Goal: Task Accomplishment & Management: Manage account settings

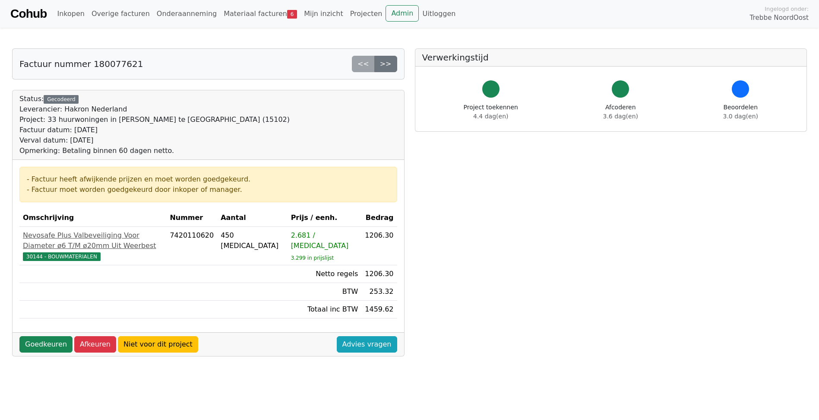
click at [366, 61] on div "<< >>" at bounding box center [374, 64] width 45 height 16
click at [308, 14] on link "Mijn inzicht" at bounding box center [323, 13] width 46 height 17
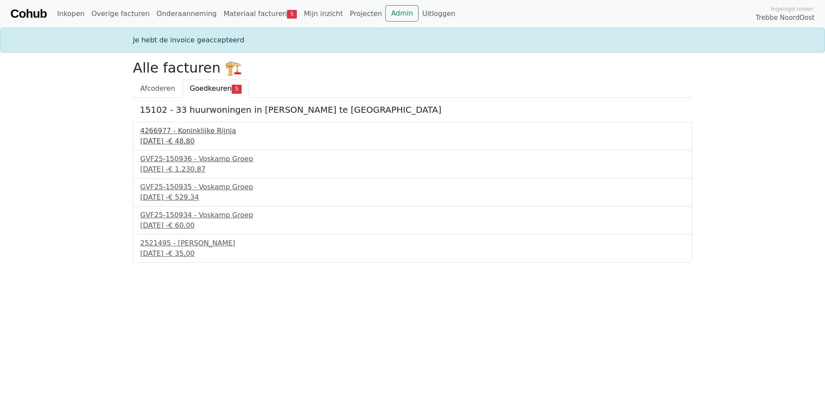
click at [181, 133] on div "4266977 - Koninklijke Rijnja" at bounding box center [412, 131] width 545 height 10
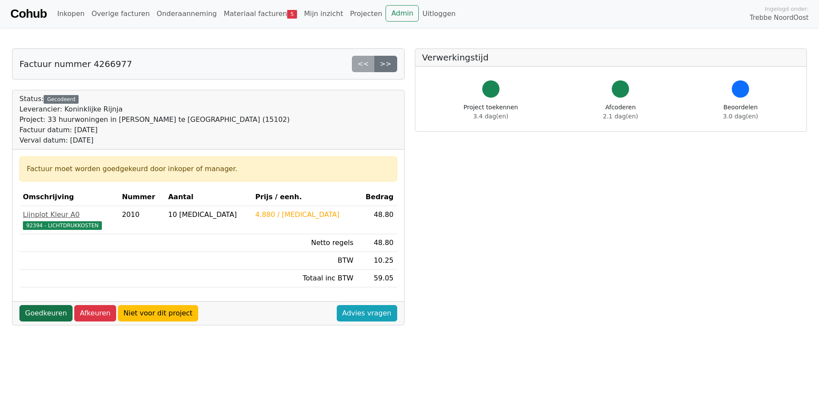
click at [52, 314] on link "Goedkeuren" at bounding box center [45, 313] width 53 height 16
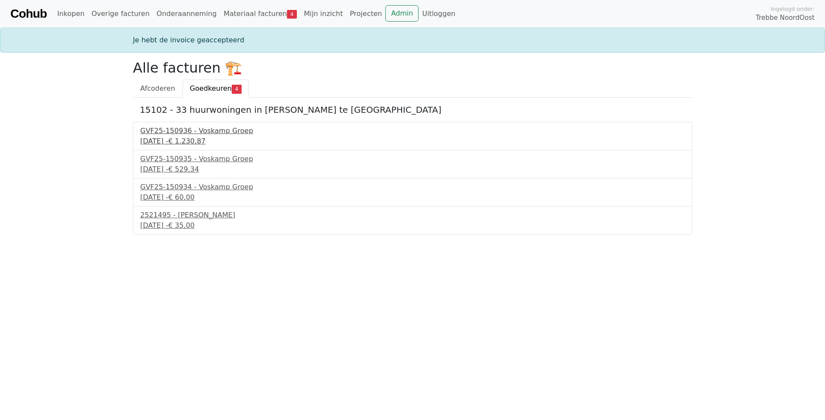
click at [188, 130] on div "GVF25-150936 - Voskamp Groep" at bounding box center [412, 131] width 545 height 10
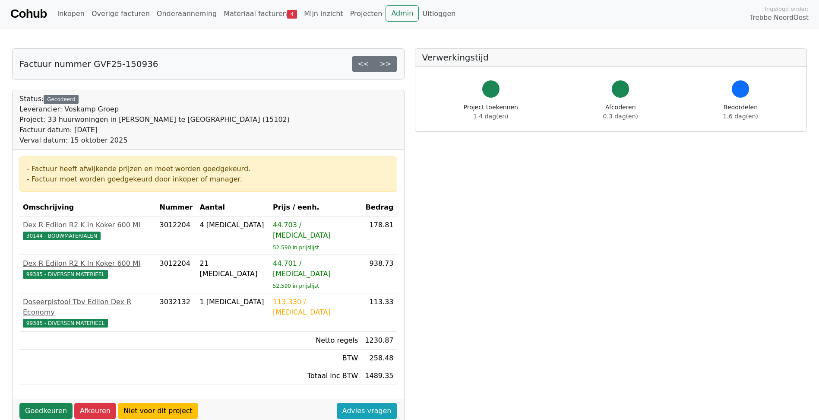
click at [162, 132] on div "Factuur datum: 15 september 2025" at bounding box center [154, 130] width 270 height 10
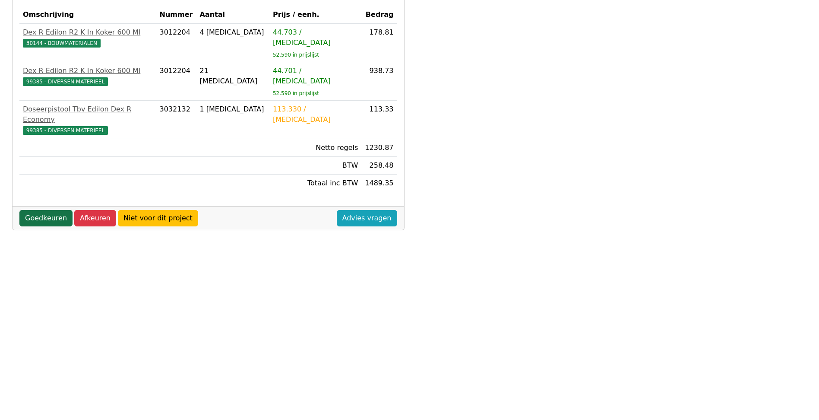
scroll to position [177, 0]
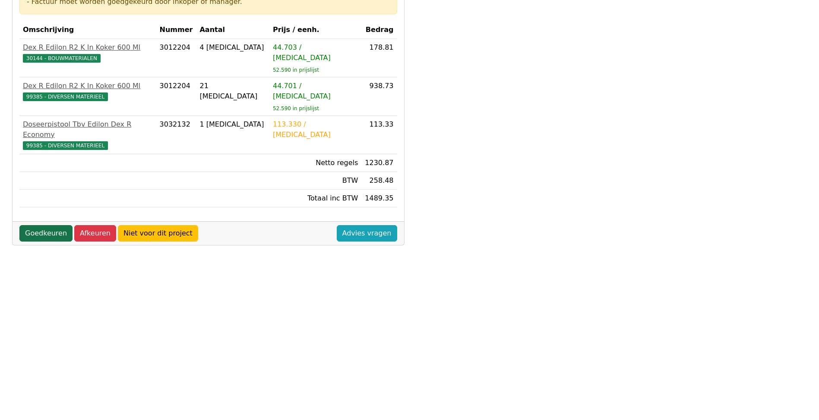
click at [42, 225] on link "Goedkeuren" at bounding box center [45, 233] width 53 height 16
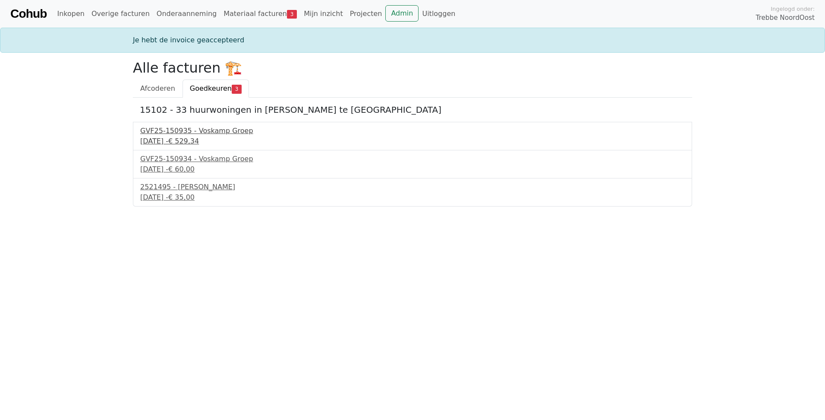
click at [205, 133] on div "GVF25-150935 - Voskamp Groep" at bounding box center [412, 131] width 545 height 10
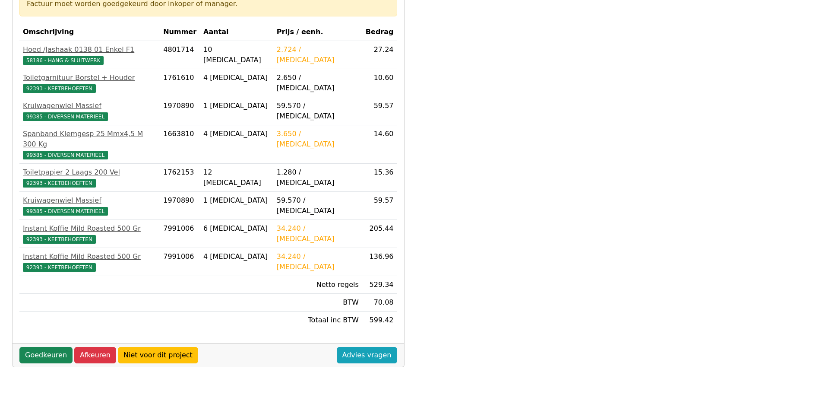
scroll to position [173, 0]
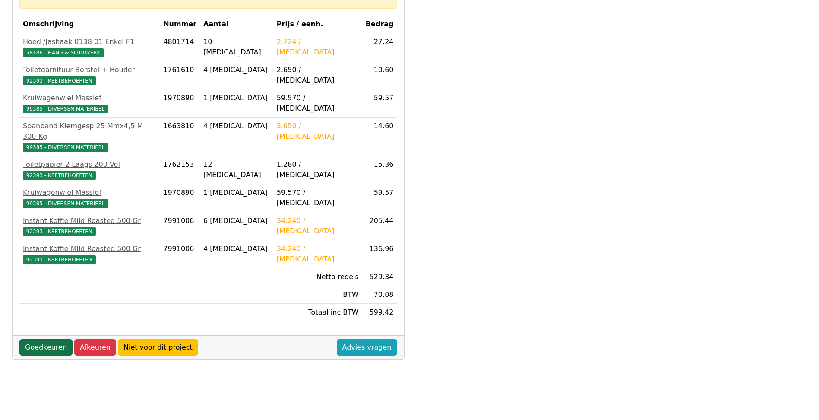
click at [45, 339] on link "Goedkeuren" at bounding box center [45, 347] width 53 height 16
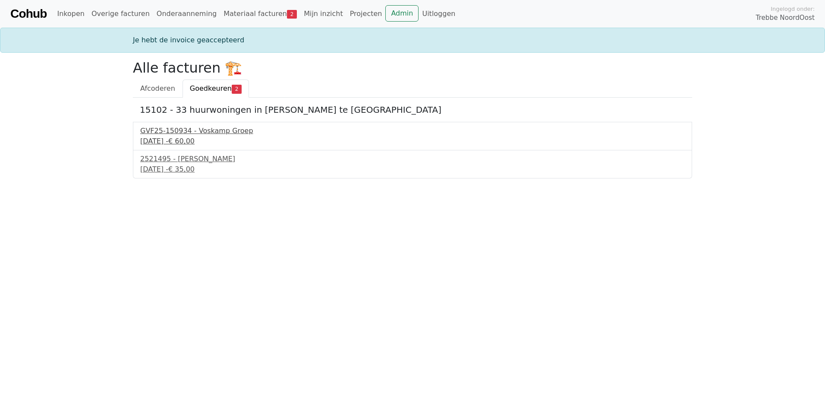
click at [175, 133] on div "GVF25-150934 - Voskamp Groep" at bounding box center [412, 131] width 545 height 10
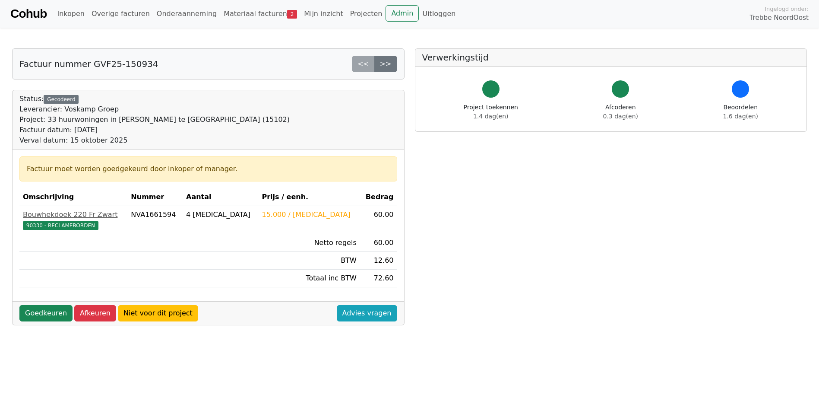
click at [164, 133] on div "Factuur datum: [DATE]" at bounding box center [154, 130] width 270 height 10
click at [164, 133] on div "Factuur datum: 15 september 2025" at bounding box center [154, 130] width 270 height 10
click at [52, 317] on link "Goedkeuren" at bounding box center [45, 313] width 53 height 16
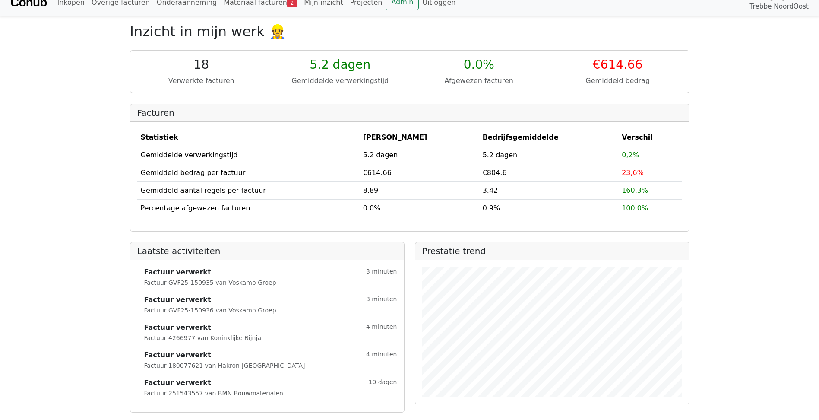
scroll to position [14, 0]
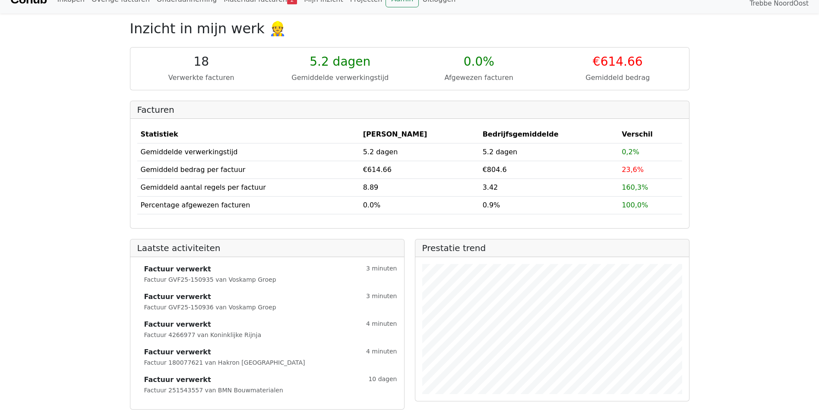
click at [182, 361] on small "Factuur 180077621 van Hakron [GEOGRAPHIC_DATA]" at bounding box center [224, 362] width 161 height 7
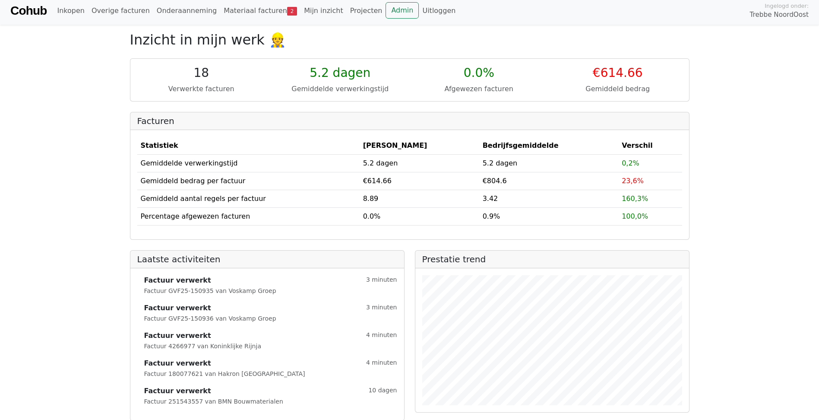
scroll to position [0, 0]
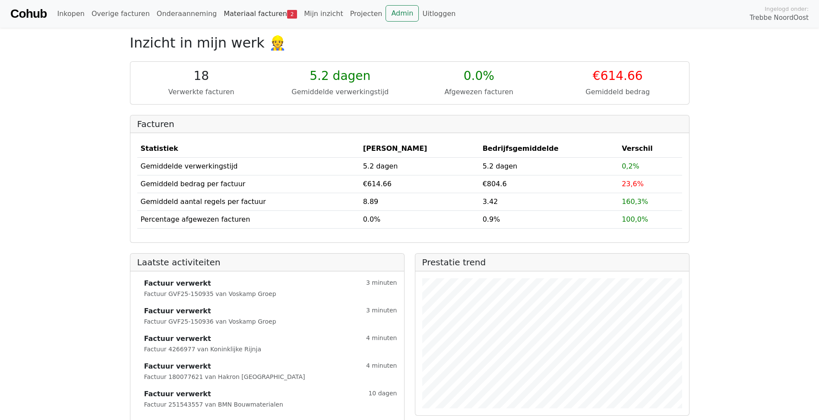
click at [231, 12] on link "Materiaal facturen 2" at bounding box center [260, 13] width 80 height 17
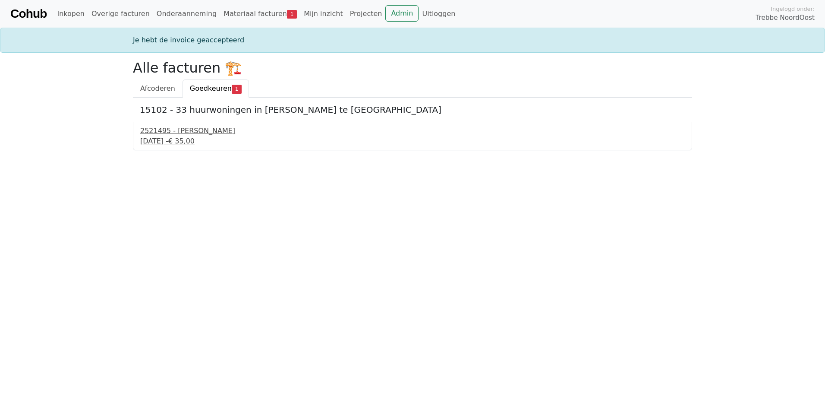
click at [183, 129] on div "2521495 - Van Dalen" at bounding box center [412, 131] width 545 height 10
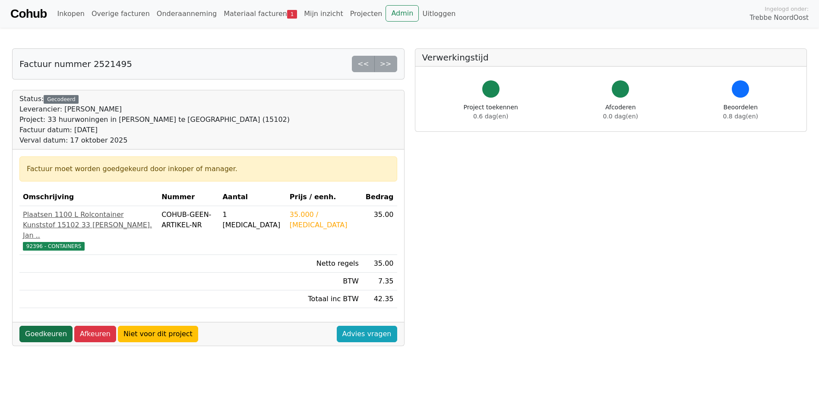
click at [45, 339] on link "Goedkeuren" at bounding box center [45, 333] width 53 height 16
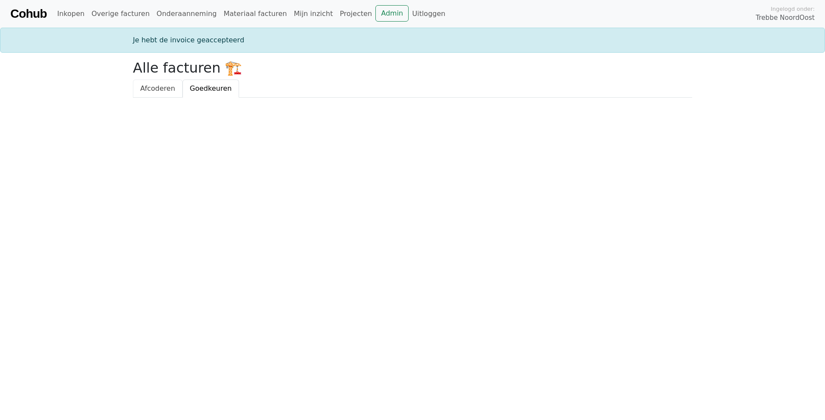
click at [166, 92] on span "Afcoderen" at bounding box center [157, 88] width 35 height 8
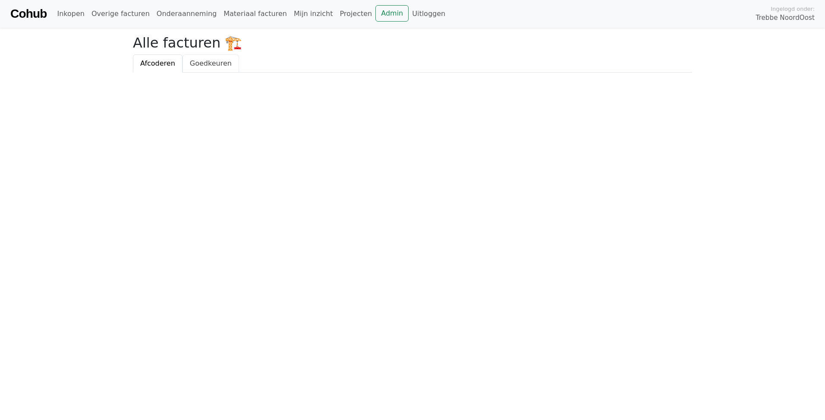
click at [214, 62] on span "Goedkeuren" at bounding box center [211, 63] width 42 height 8
click at [239, 9] on link "Materiaal facturen" at bounding box center [255, 13] width 70 height 17
click at [239, 17] on link "Materiaal facturen" at bounding box center [255, 13] width 70 height 17
click at [227, 15] on link "Materiaal facturen" at bounding box center [255, 13] width 70 height 17
click at [174, 14] on link "Onderaanneming" at bounding box center [186, 13] width 67 height 17
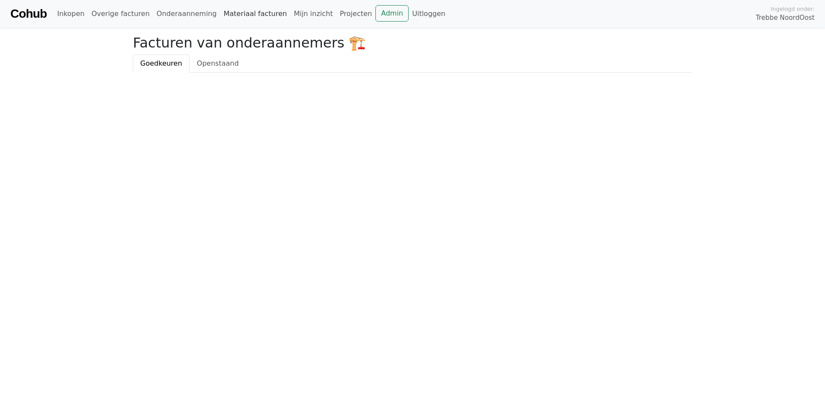
click at [244, 16] on link "Materiaal facturen" at bounding box center [255, 13] width 70 height 17
click at [122, 16] on link "Overige facturen" at bounding box center [120, 13] width 65 height 17
click at [68, 12] on link "Inkopen" at bounding box center [71, 13] width 34 height 17
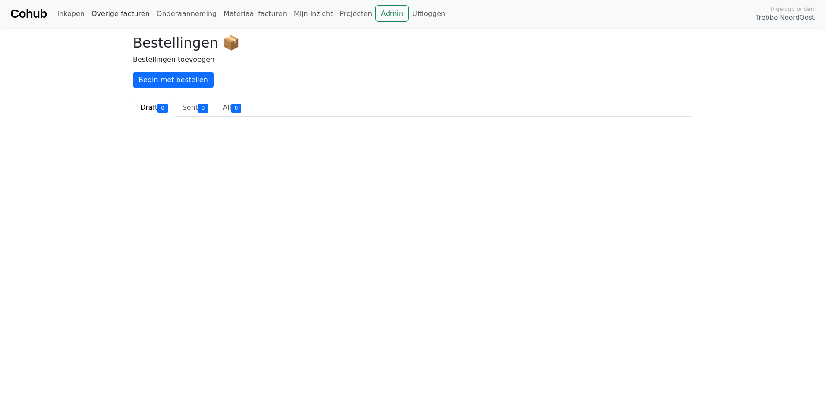
click at [112, 14] on link "Overige facturen" at bounding box center [120, 13] width 65 height 17
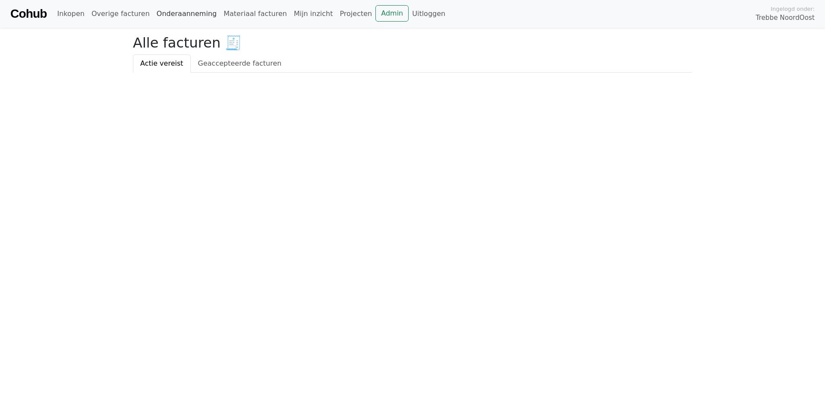
click at [177, 14] on link "Onderaanneming" at bounding box center [186, 13] width 67 height 17
click at [227, 18] on link "Materiaal facturen" at bounding box center [255, 13] width 70 height 17
click at [376, 11] on link "Admin" at bounding box center [392, 13] width 33 height 16
click at [148, 63] on span "Afcoderen" at bounding box center [157, 63] width 35 height 8
click at [208, 66] on span "Goedkeuren" at bounding box center [211, 63] width 42 height 8
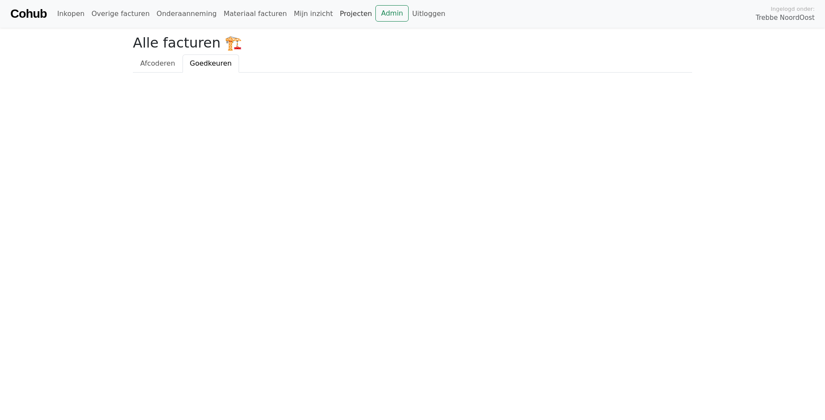
click at [336, 16] on link "Projecten" at bounding box center [355, 13] width 39 height 17
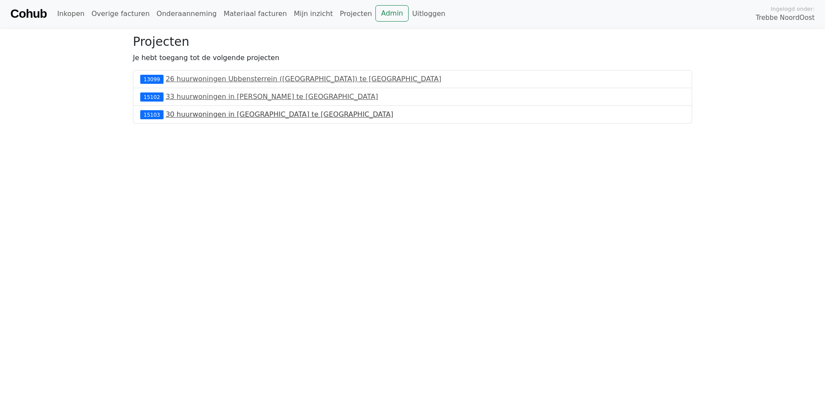
click at [211, 115] on link "30 huurwoningen in Landenbuurt te Delfzijl" at bounding box center [280, 114] width 228 height 8
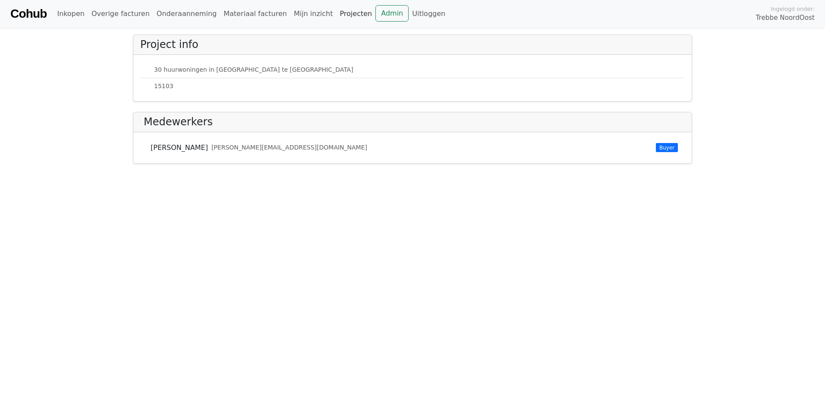
click at [336, 10] on link "Projecten" at bounding box center [355, 13] width 39 height 17
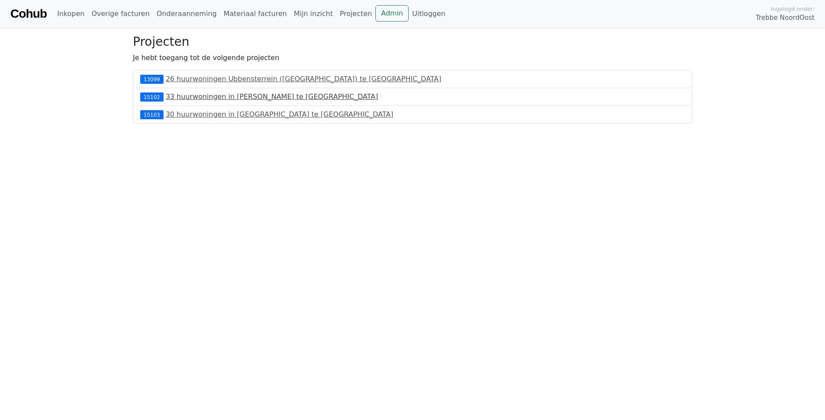
click at [188, 97] on link "33 huurwoningen in [PERSON_NAME] te [GEOGRAPHIC_DATA]" at bounding box center [272, 96] width 212 height 8
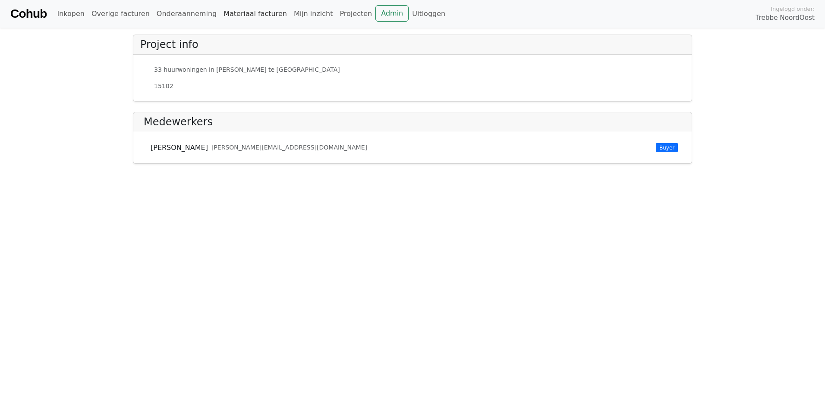
click at [223, 14] on link "Materiaal facturen" at bounding box center [255, 13] width 70 height 17
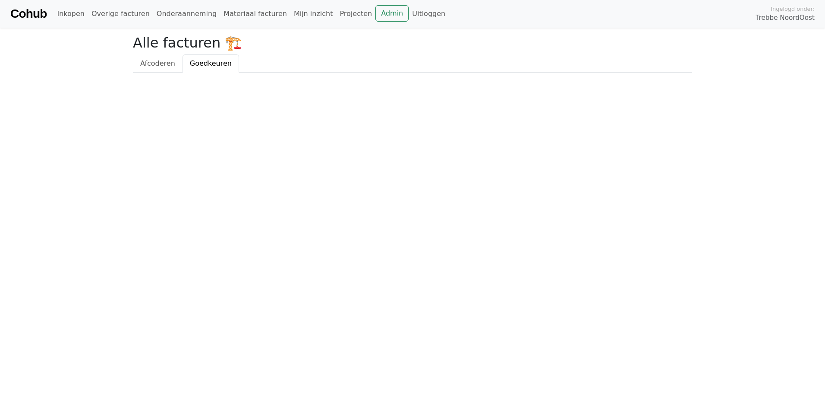
click at [199, 70] on link "Goedkeuren" at bounding box center [211, 63] width 57 height 18
click at [159, 60] on span "Afcoderen" at bounding box center [157, 63] width 35 height 8
click at [178, 14] on link "Onderaanneming" at bounding box center [186, 13] width 67 height 17
click at [128, 13] on link "Overige facturen" at bounding box center [120, 13] width 65 height 17
click at [70, 17] on link "Inkopen" at bounding box center [71, 13] width 34 height 17
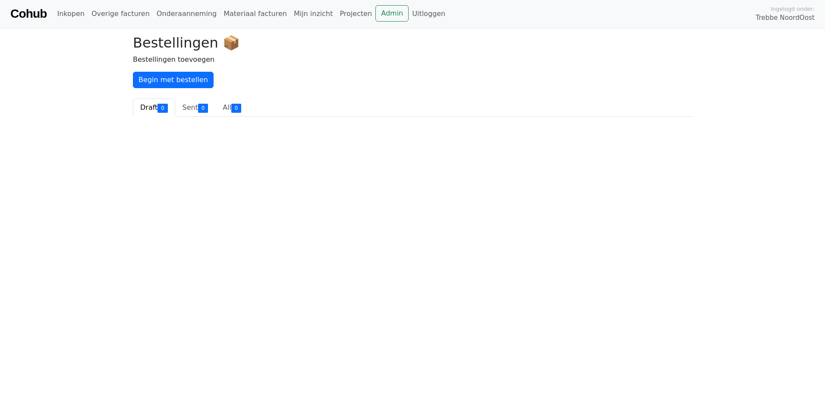
click at [168, 123] on html "Cohub Inkopen Overige facturen Onderaanneming Materiaal facturen Mijn inzicht P…" at bounding box center [412, 61] width 825 height 123
click at [376, 16] on link "Admin" at bounding box center [392, 13] width 33 height 16
